Goal: Find specific page/section: Find specific page/section

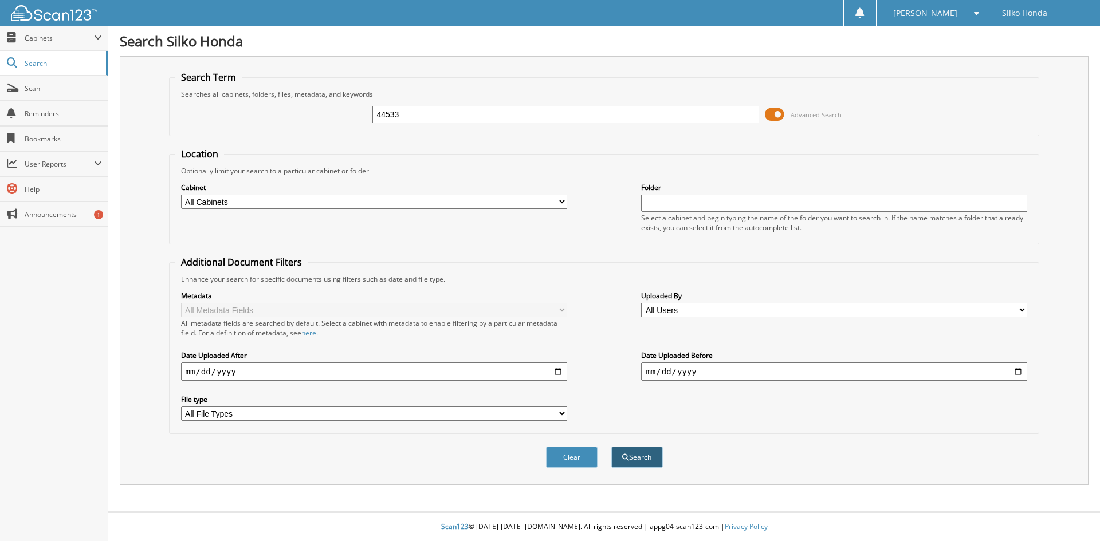
type input "44533"
click at [640, 464] on button "Search" at bounding box center [637, 457] width 52 height 21
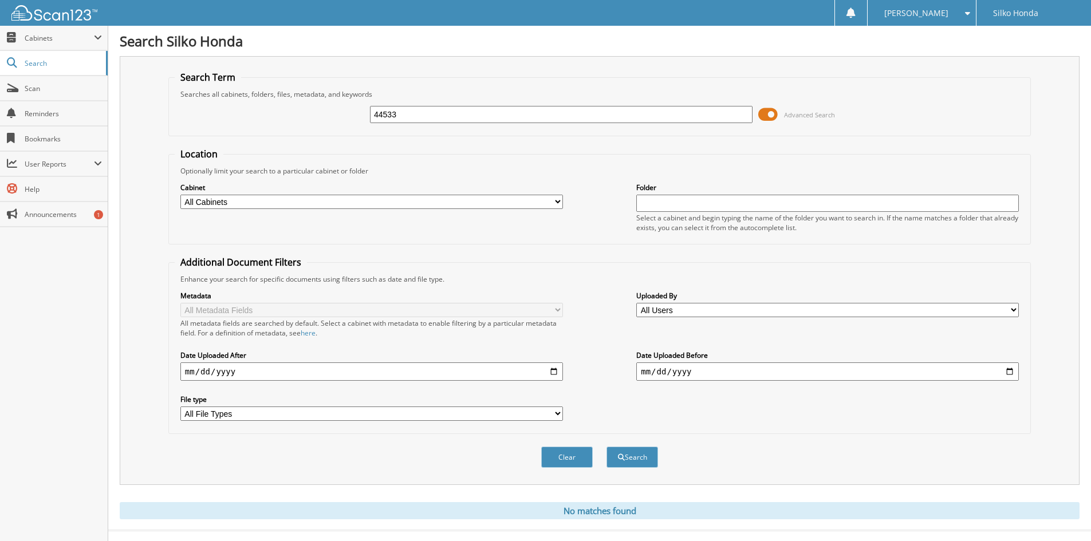
click at [426, 111] on input "44533" at bounding box center [561, 114] width 383 height 17
type input "4"
click at [39, 39] on span "Cabinets" at bounding box center [59, 38] width 69 height 10
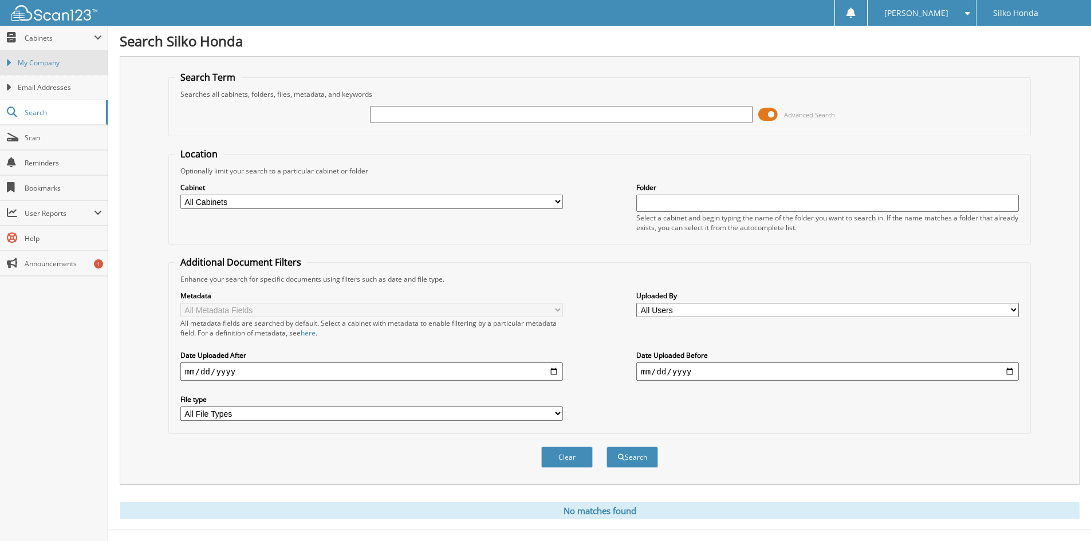
click at [42, 65] on span "My Company" at bounding box center [60, 63] width 84 height 10
